Goal: Information Seeking & Learning: Learn about a topic

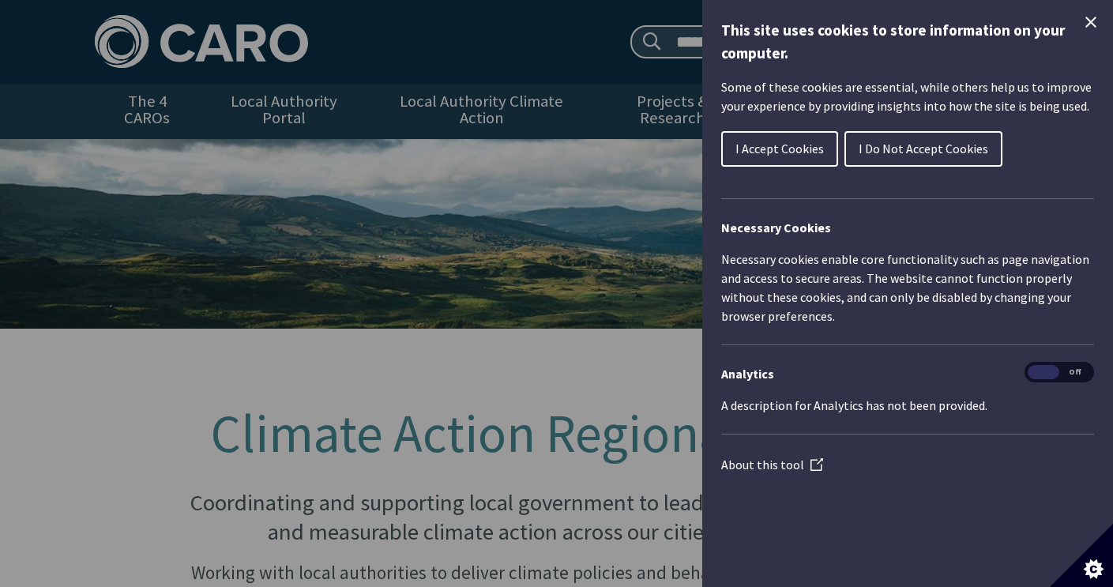
scroll to position [1436, 0]
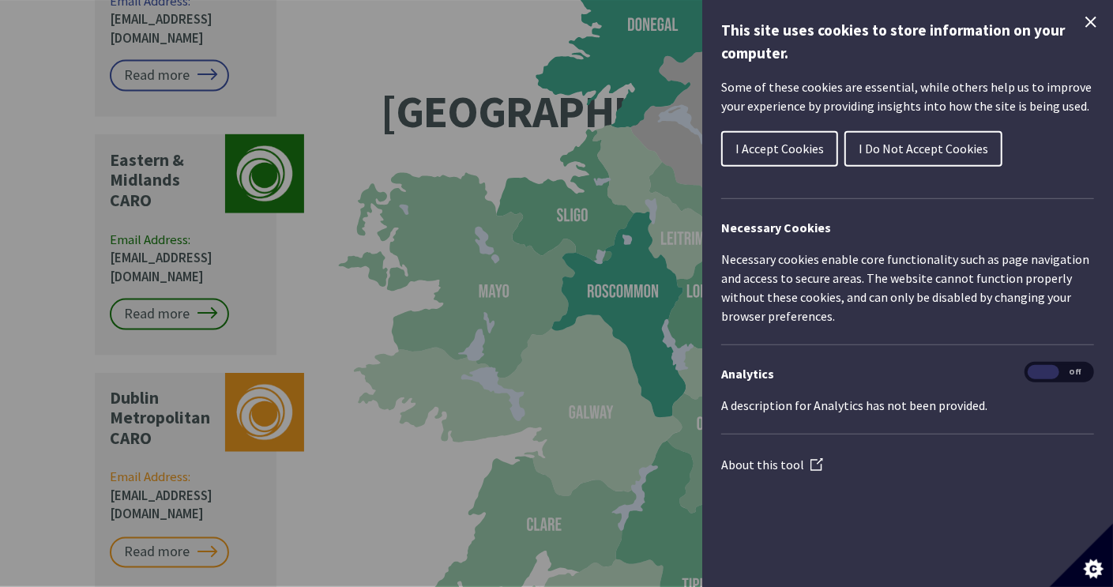
drag, startPoint x: 31, startPoint y: 434, endPoint x: 99, endPoint y: 350, distance: 108.4
click at [33, 430] on div "Cookie preferences" at bounding box center [556, 293] width 1113 height 587
click at [794, 139] on button "I Accept Cookies" at bounding box center [779, 149] width 117 height 36
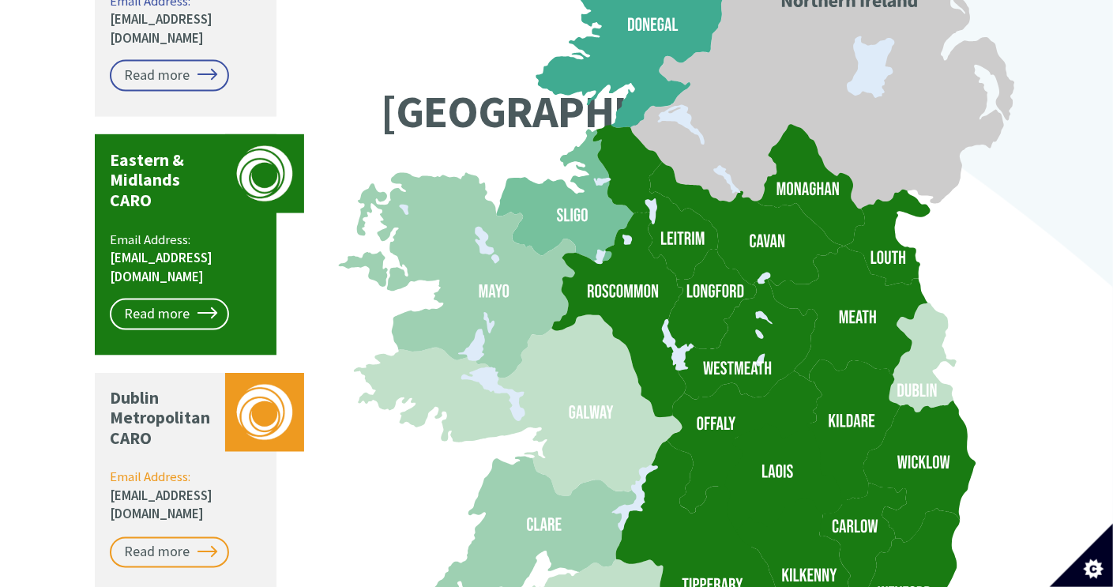
click at [693, 488] on icon at bounding box center [702, 559] width 175 height 237
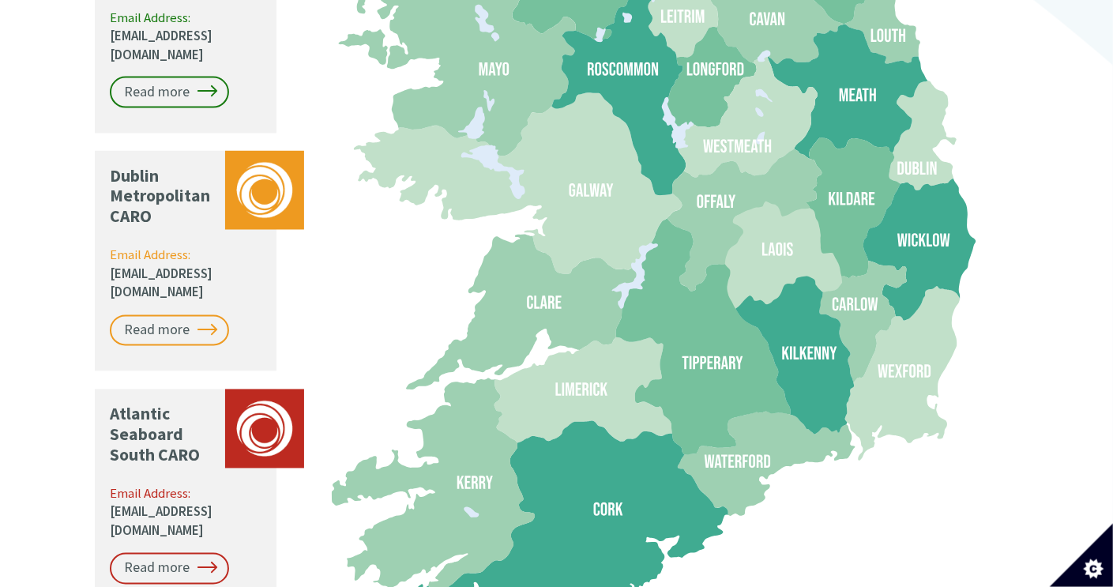
scroll to position [1775, 0]
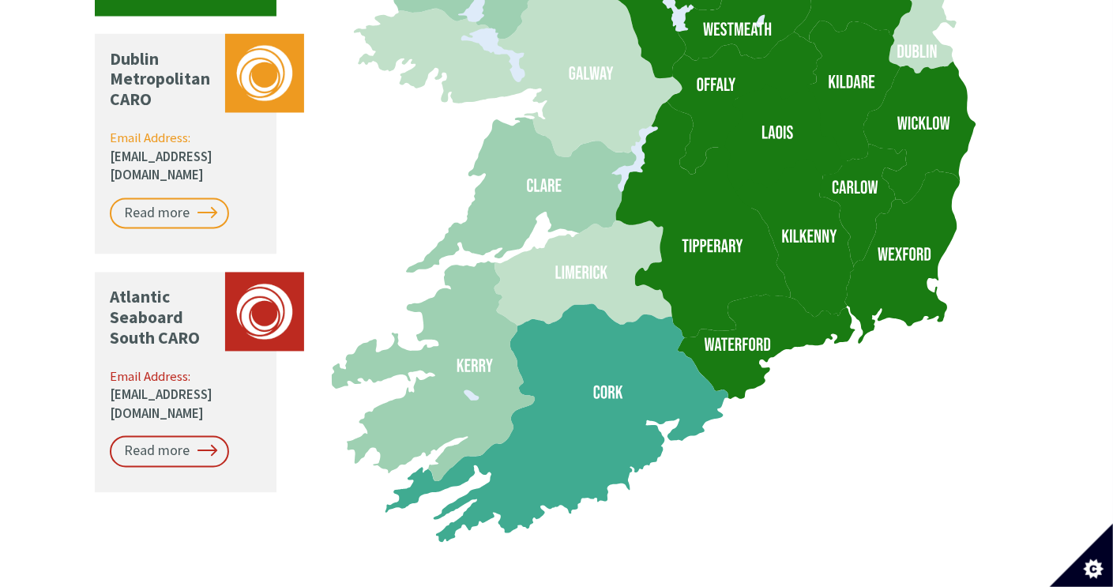
click at [780, 187] on icon at bounding box center [794, 239] width 118 height 158
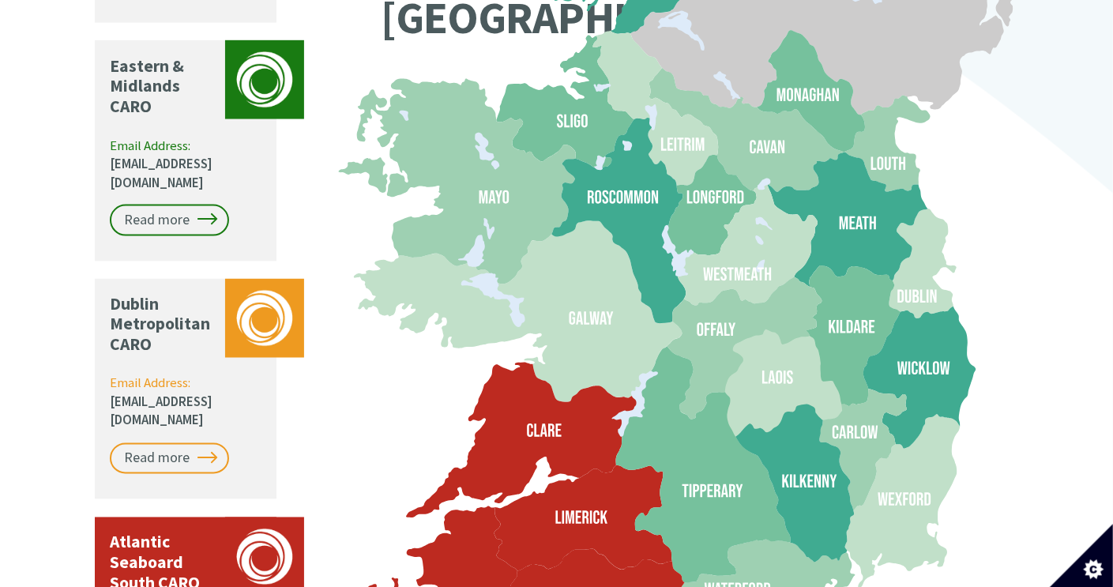
scroll to position [1521, 0]
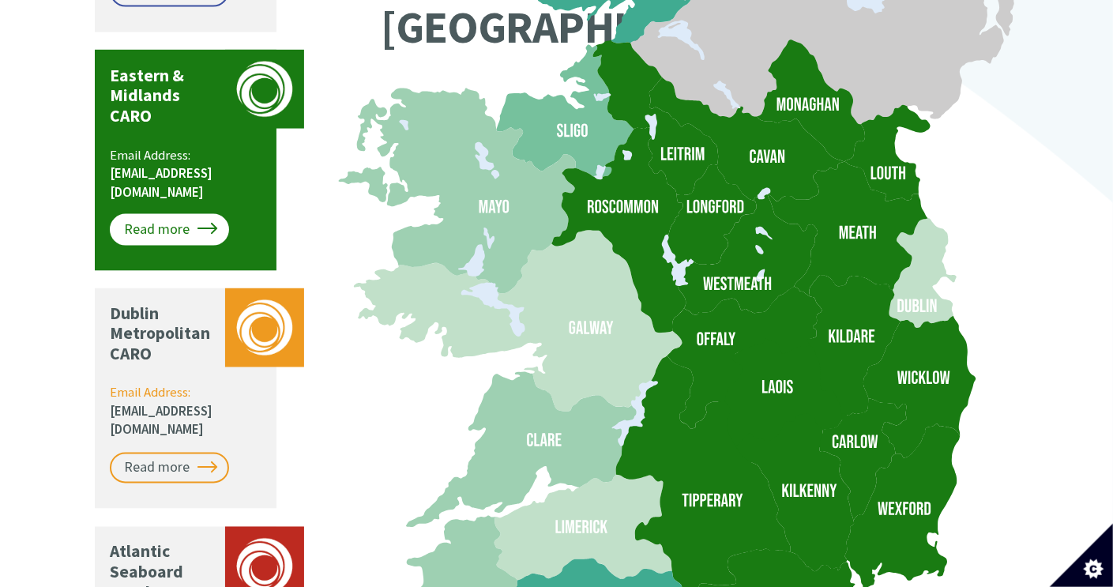
click at [159, 214] on link "Read more" at bounding box center [169, 230] width 119 height 32
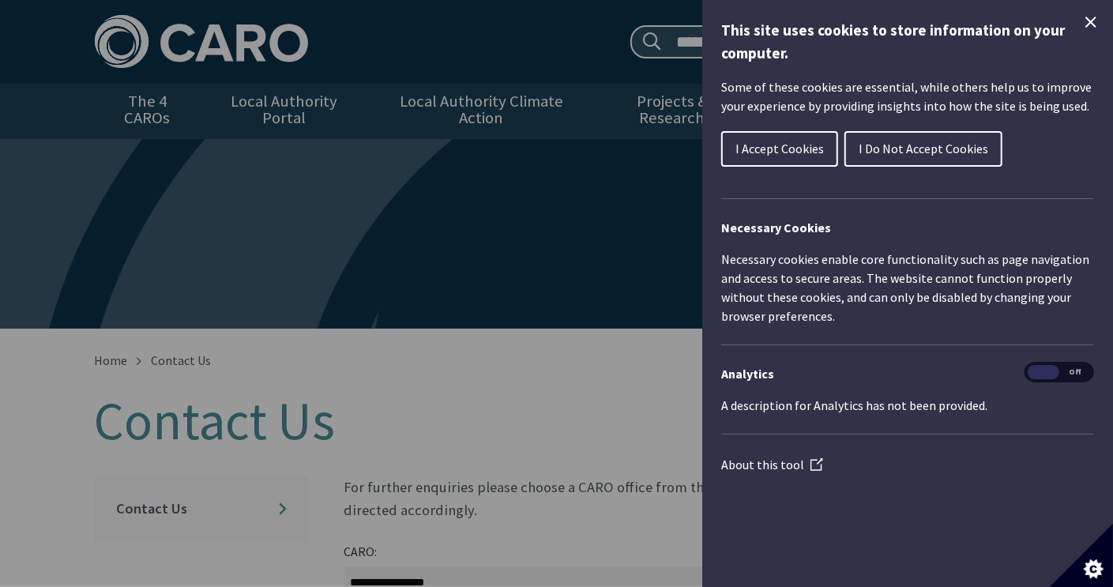
scroll to position [506, 0]
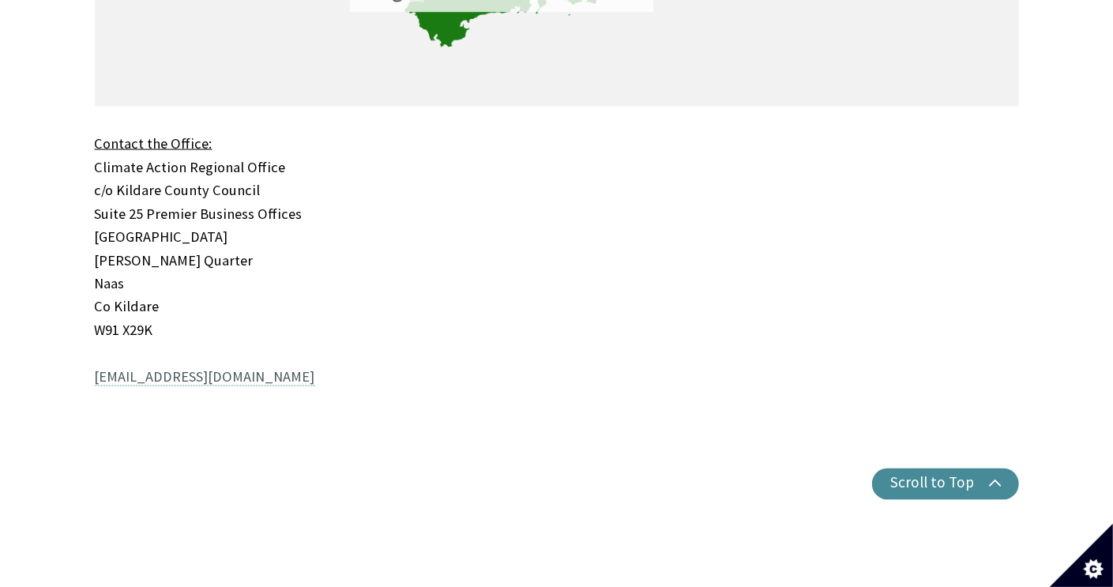
scroll to position [1743, 0]
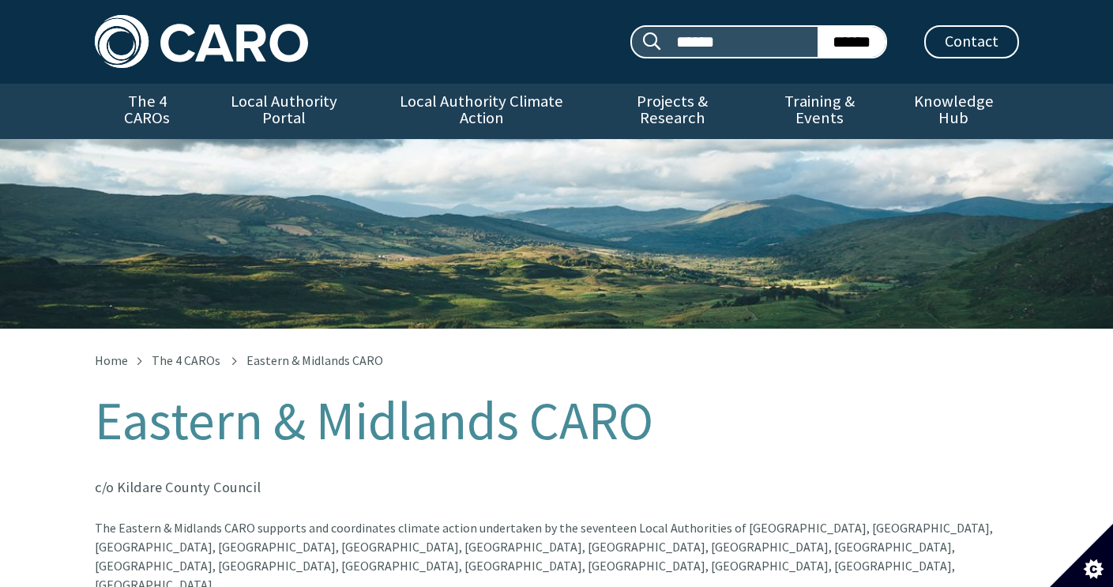
scroll to position [1743, 0]
